Goal: Check status: Check status

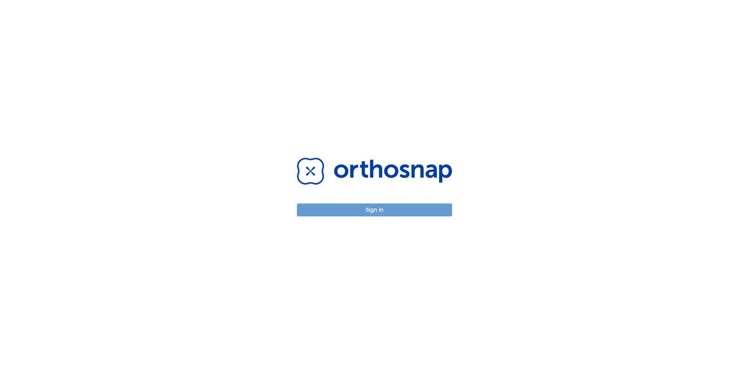
click at [374, 212] on button "Sign in" at bounding box center [374, 209] width 155 height 13
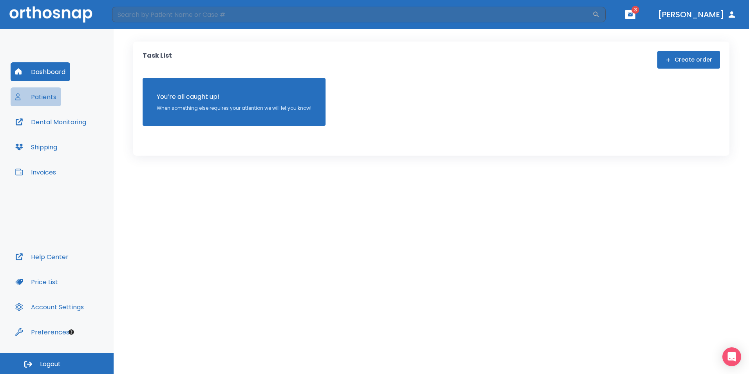
click at [51, 97] on button "Patients" at bounding box center [36, 96] width 51 height 19
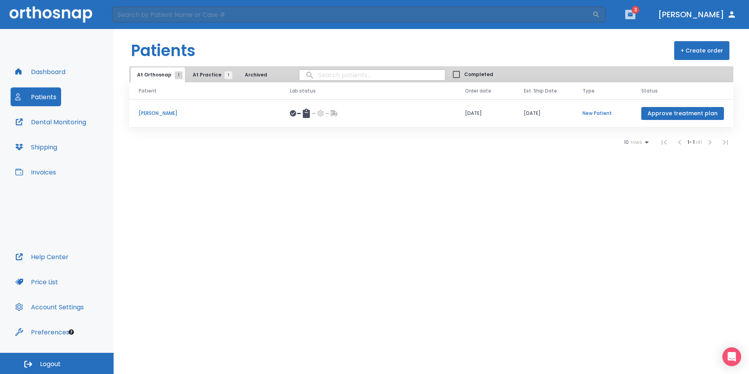
click at [633, 15] on icon "button" at bounding box center [630, 15] width 5 height 4
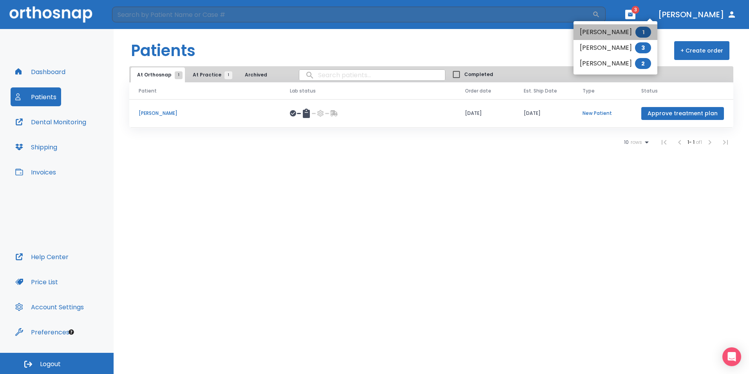
click at [621, 34] on li "[PERSON_NAME] 1" at bounding box center [616, 32] width 84 height 16
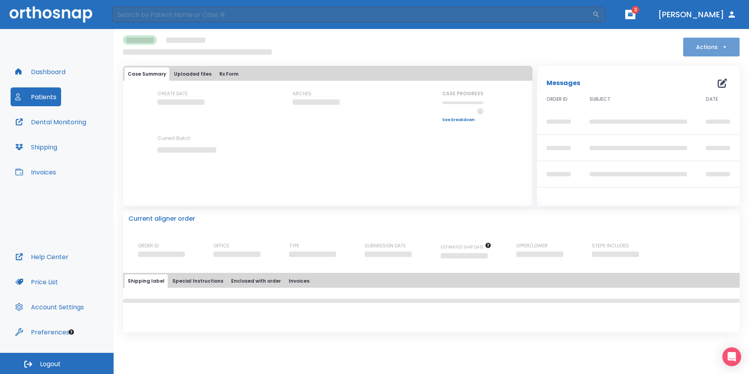
click at [706, 51] on button "Actions" at bounding box center [712, 47] width 56 height 19
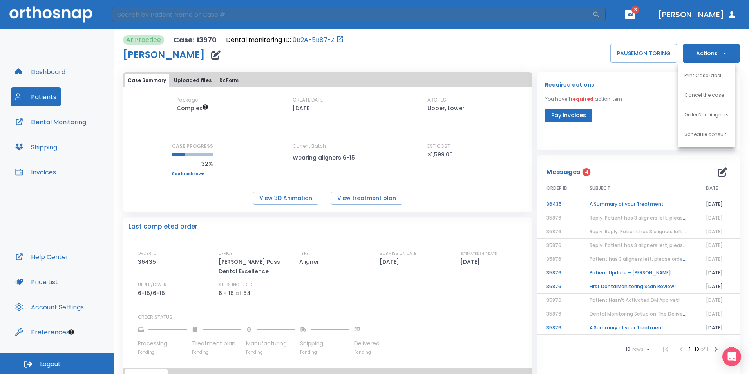
click at [422, 314] on div at bounding box center [374, 187] width 749 height 374
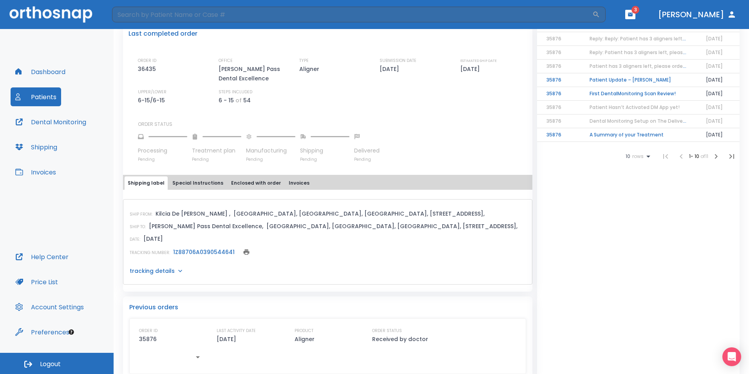
scroll to position [203, 0]
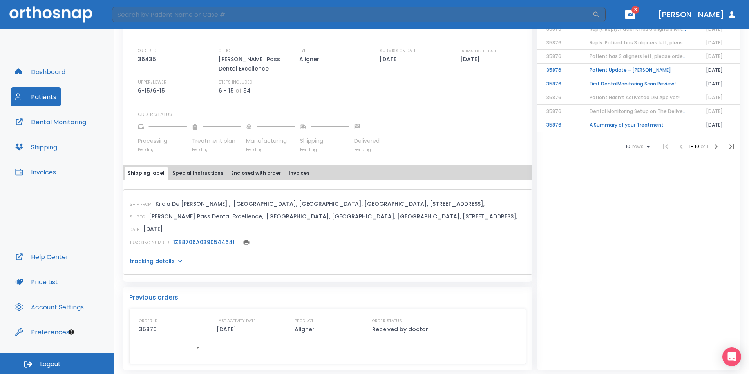
click at [147, 261] on p "tracking details" at bounding box center [152, 261] width 45 height 8
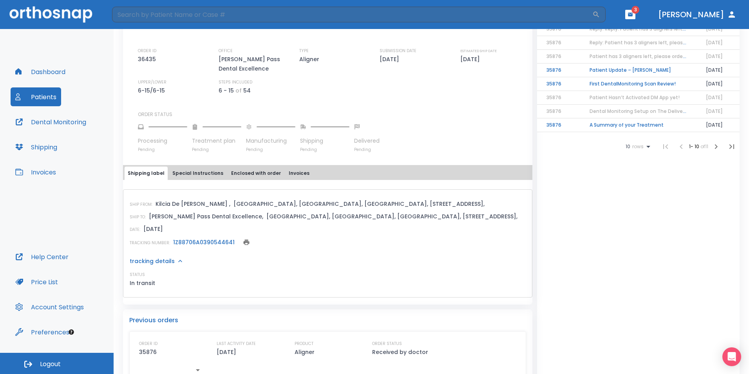
click at [186, 241] on link "1Z88706A0390544641" at bounding box center [204, 242] width 62 height 8
